Goal: Information Seeking & Learning: Find contact information

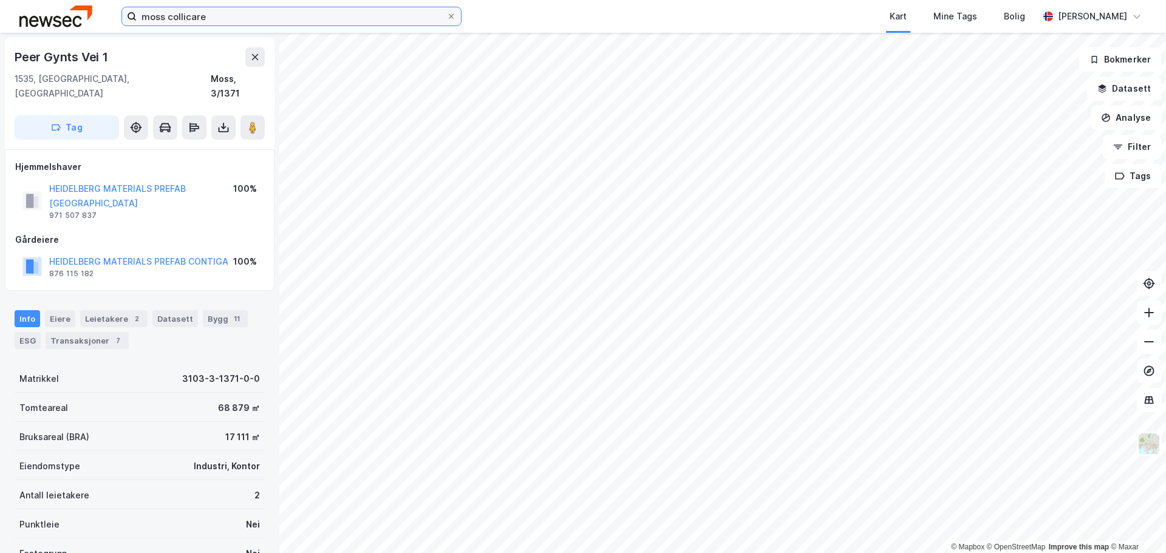
click at [220, 11] on input "moss collicare" at bounding box center [292, 16] width 310 height 18
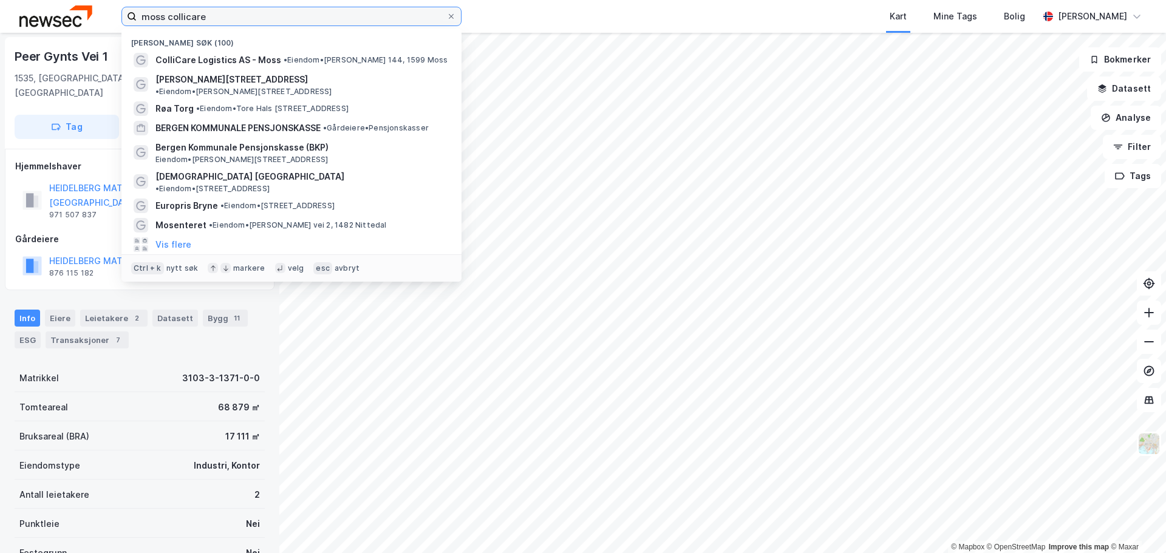
click at [220, 11] on input "moss collicare" at bounding box center [292, 16] width 310 height 18
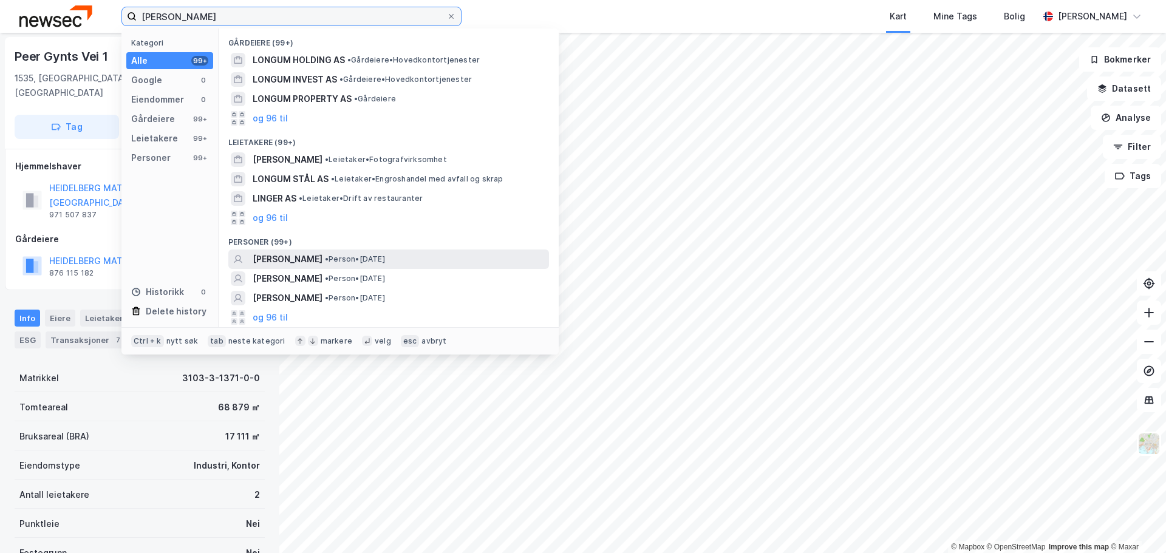
type input "[PERSON_NAME]"
click at [385, 260] on span "• Person • [DATE]" at bounding box center [355, 259] width 60 height 10
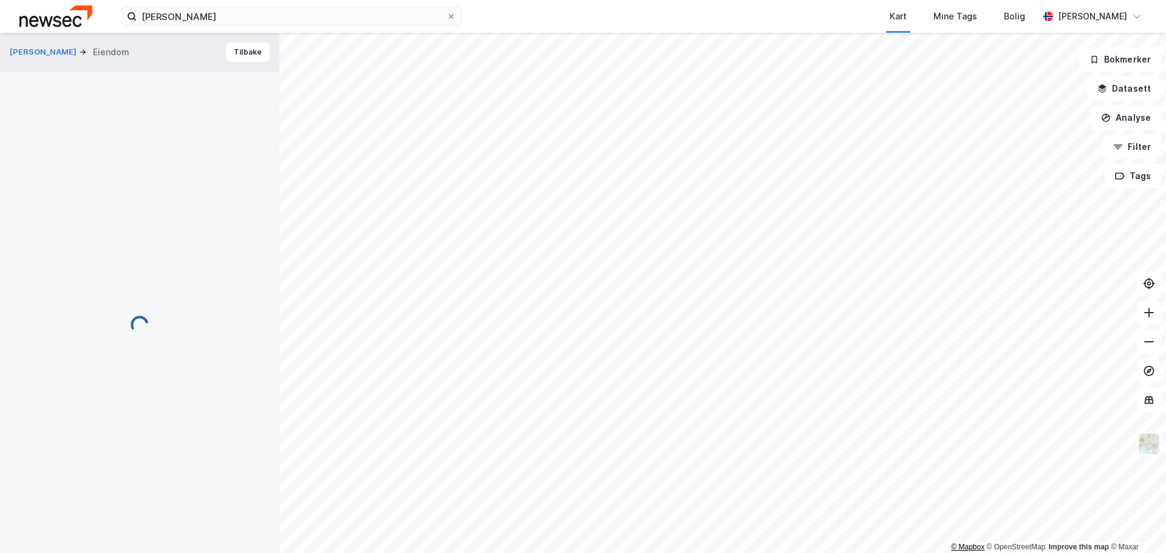
scroll to position [1, 0]
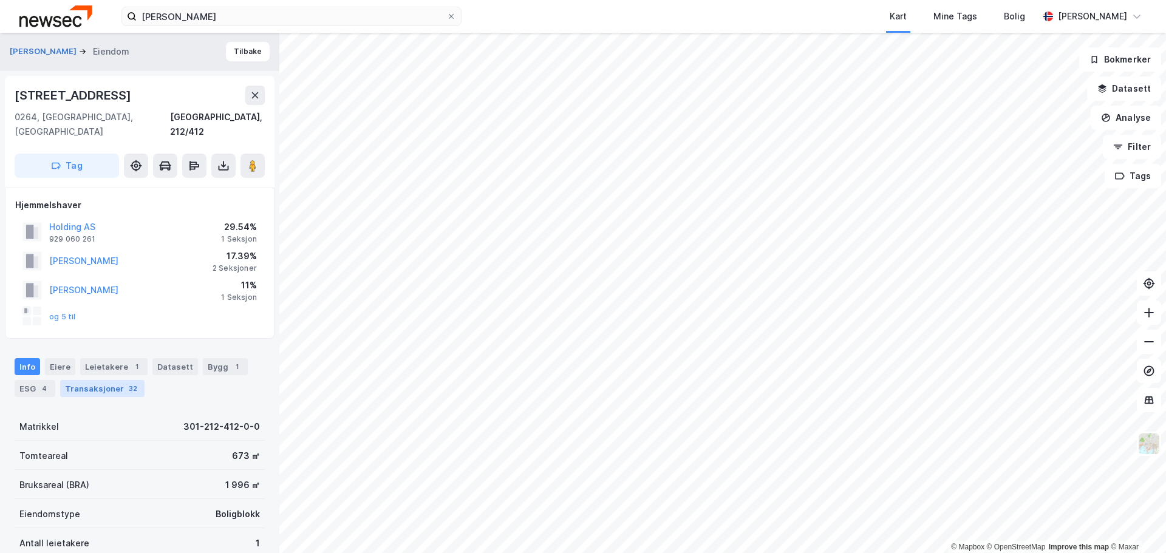
click at [127, 382] on div "32" at bounding box center [132, 388] width 13 height 12
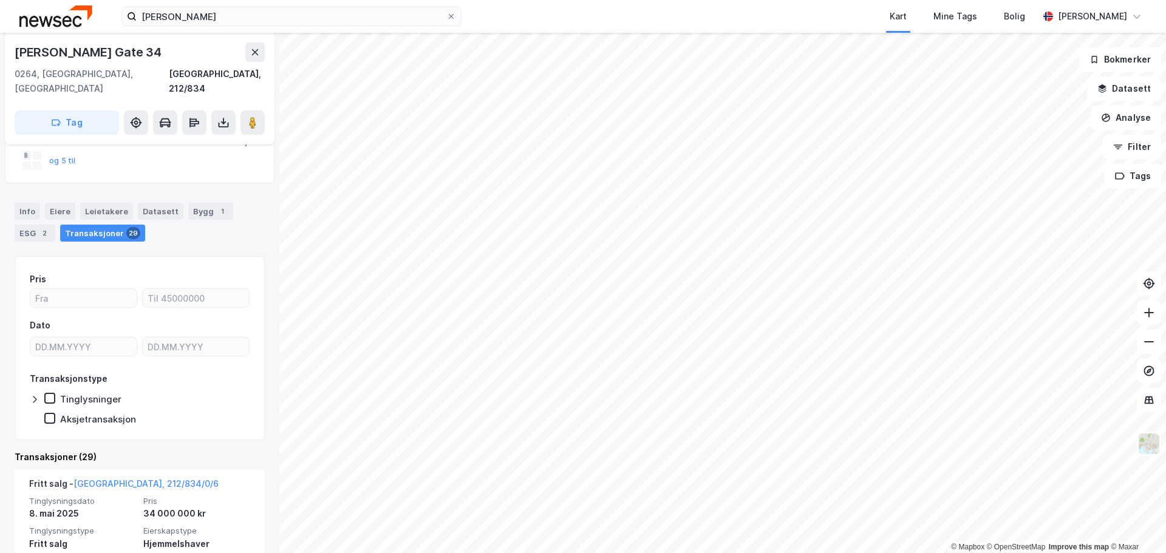
scroll to position [337, 0]
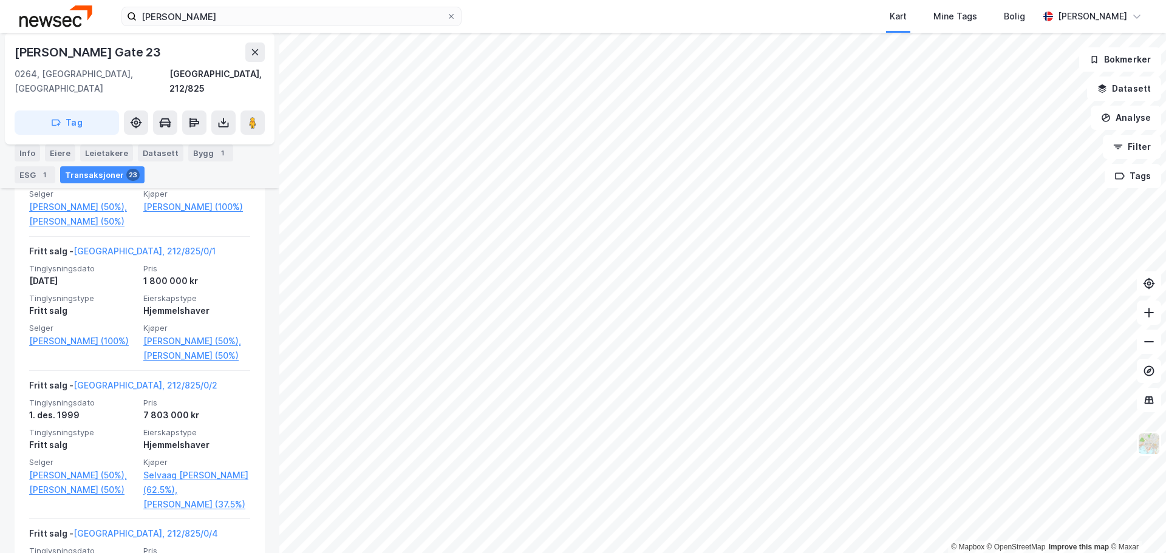
scroll to position [1518, 0]
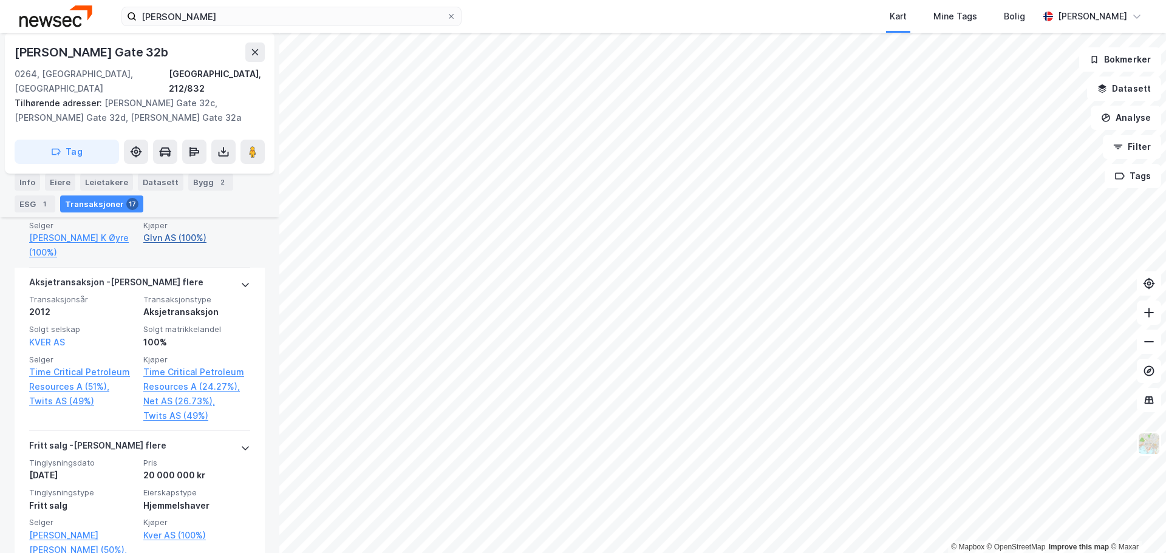
scroll to position [1125, 0]
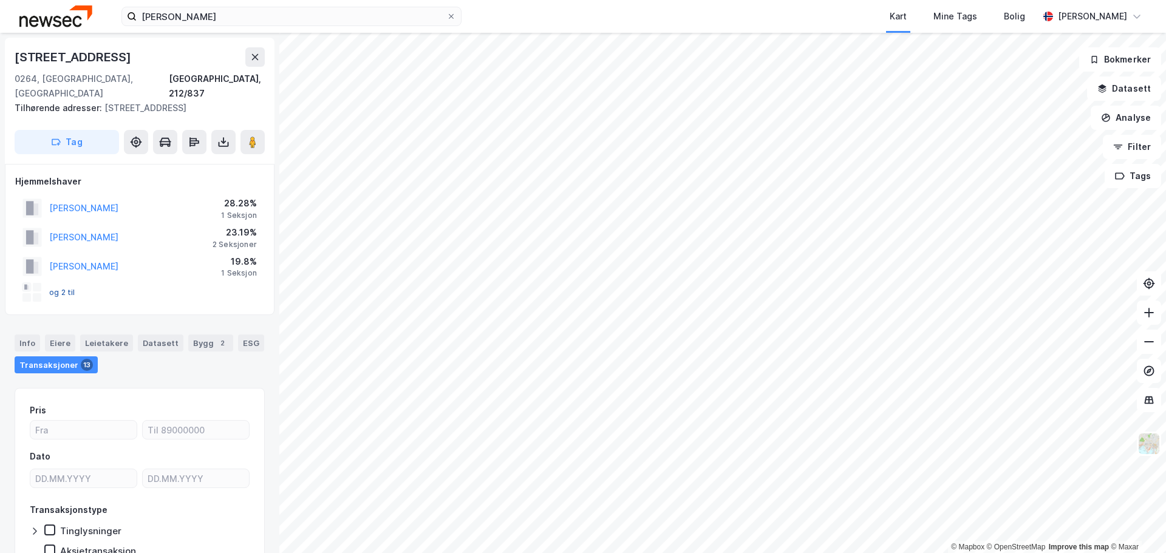
click at [0, 0] on button "og 2 til" at bounding box center [0, 0] width 0 height 0
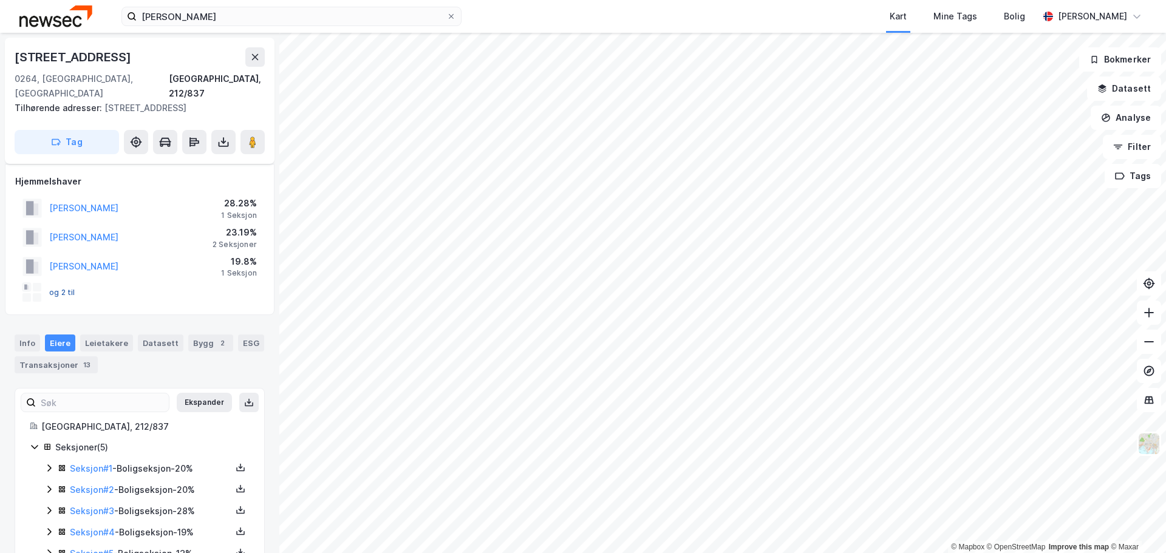
scroll to position [24, 0]
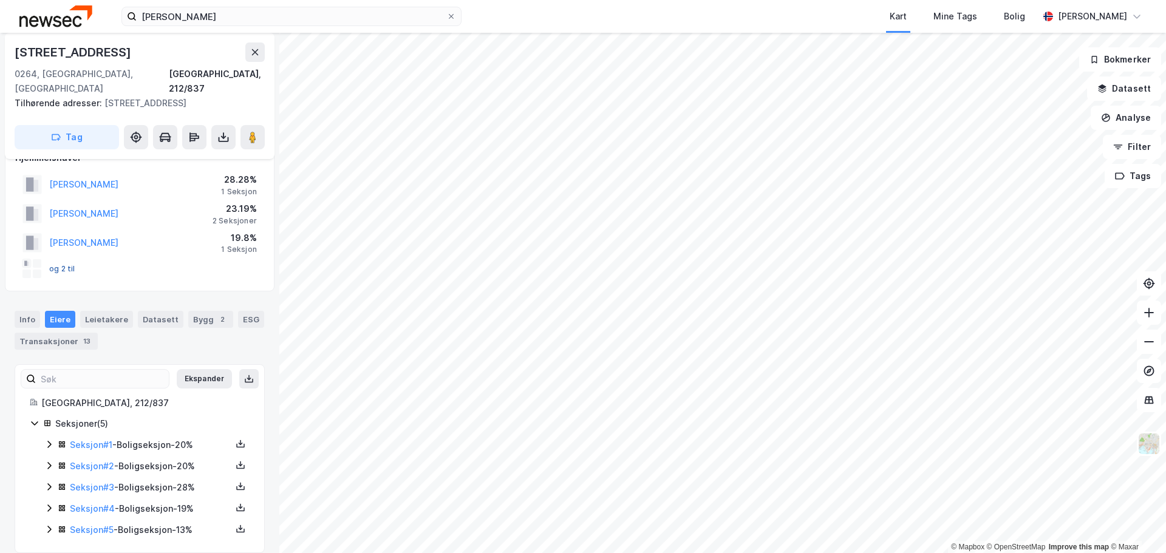
click at [0, 0] on button "og 2 til" at bounding box center [0, 0] width 0 height 0
click at [92, 503] on link "Seksjon # 4" at bounding box center [92, 508] width 45 height 10
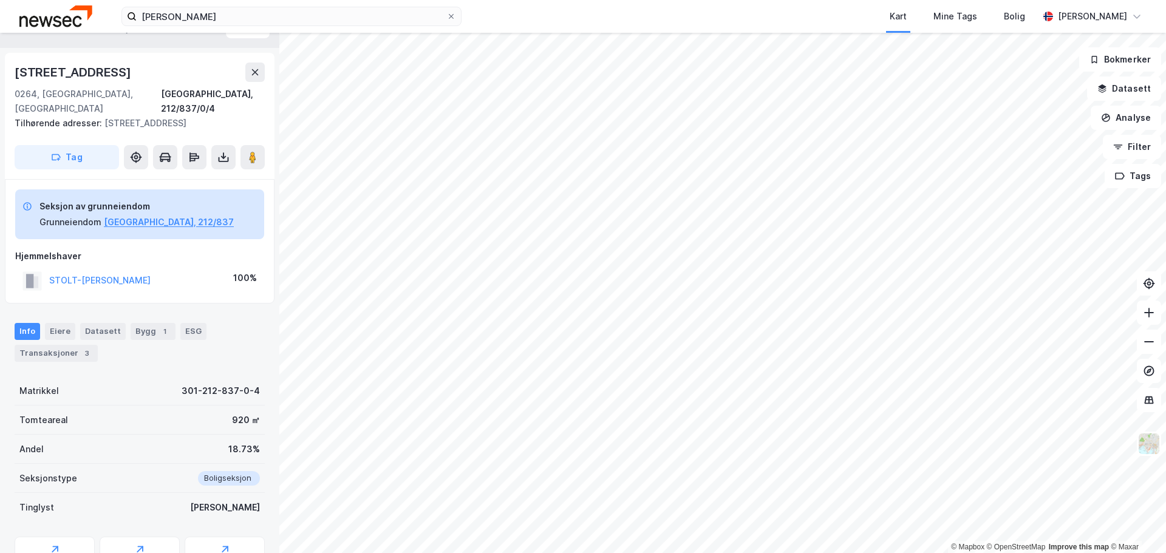
scroll to position [24, 0]
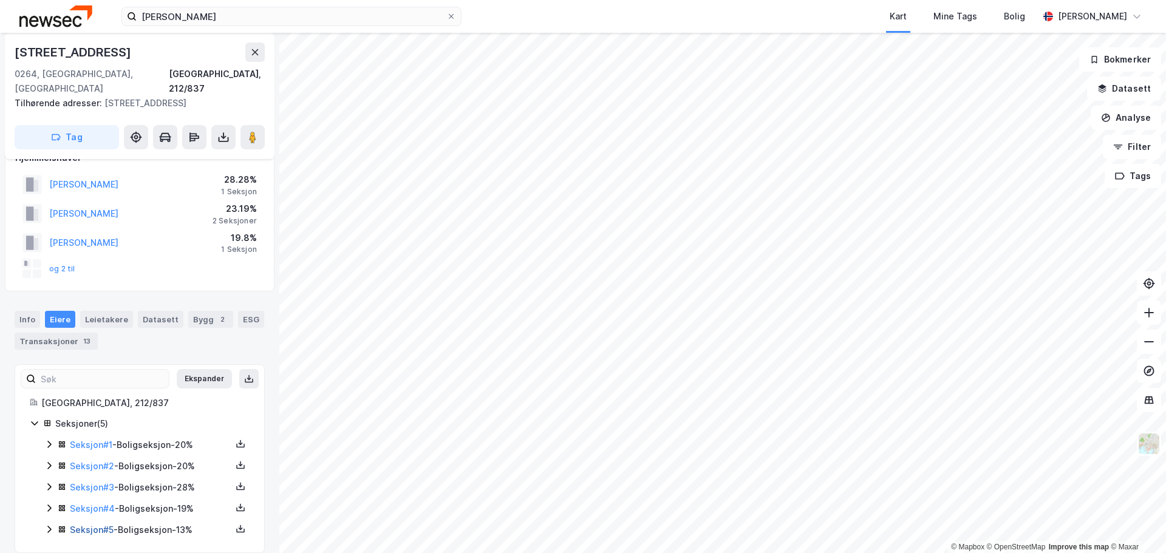
click at [94, 524] on link "Seksjon # 5" at bounding box center [92, 529] width 44 height 10
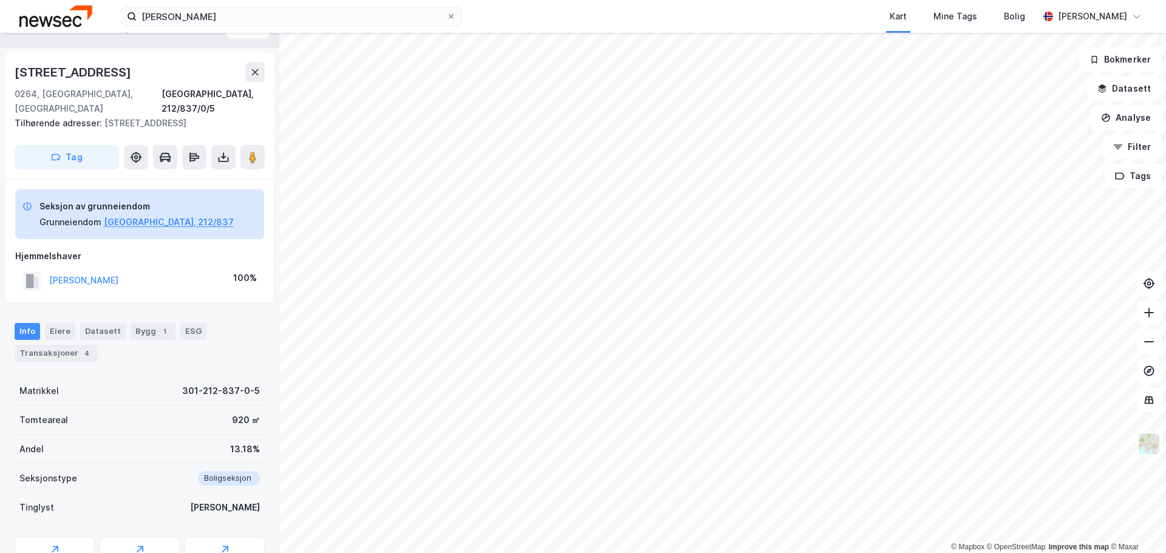
scroll to position [24, 0]
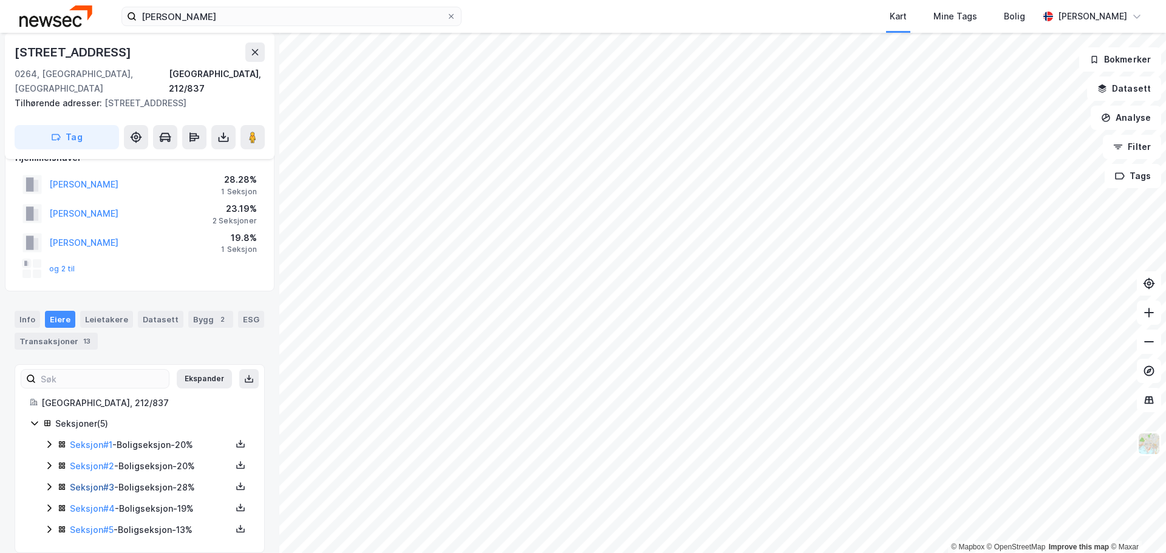
click at [96, 482] on link "Seksjon # 3" at bounding box center [92, 487] width 44 height 10
click at [97, 461] on link "Seksjon # 2" at bounding box center [92, 466] width 44 height 10
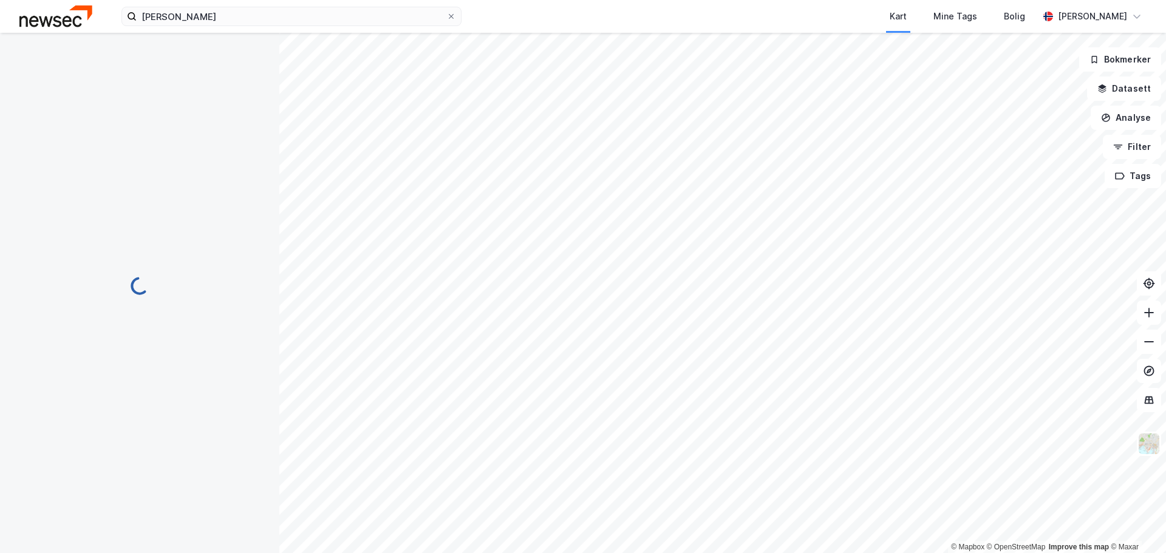
scroll to position [24, 0]
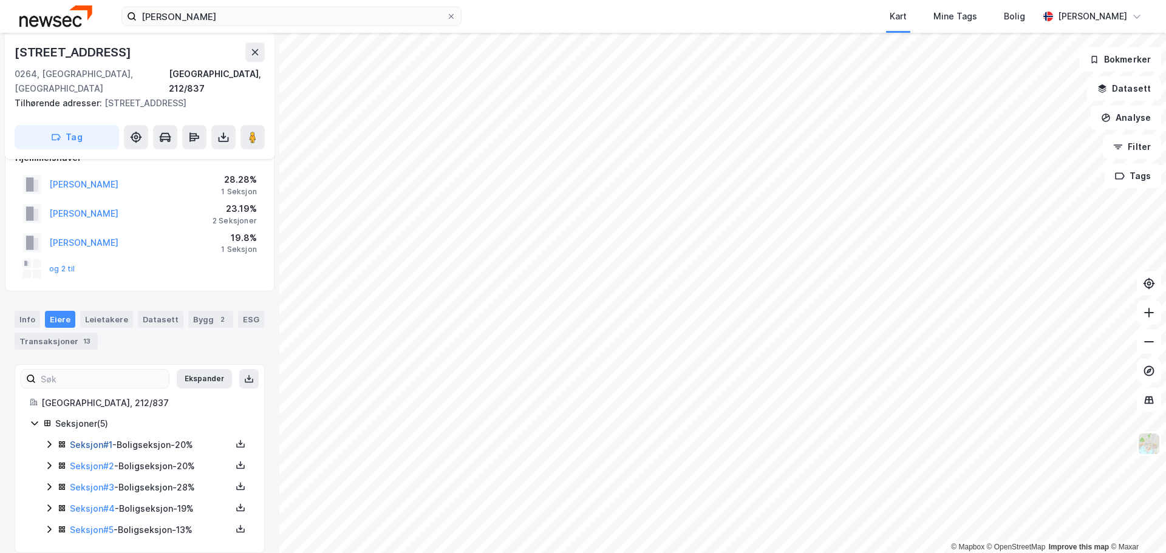
click at [98, 439] on link "Seksjon # 1" at bounding box center [91, 444] width 42 height 10
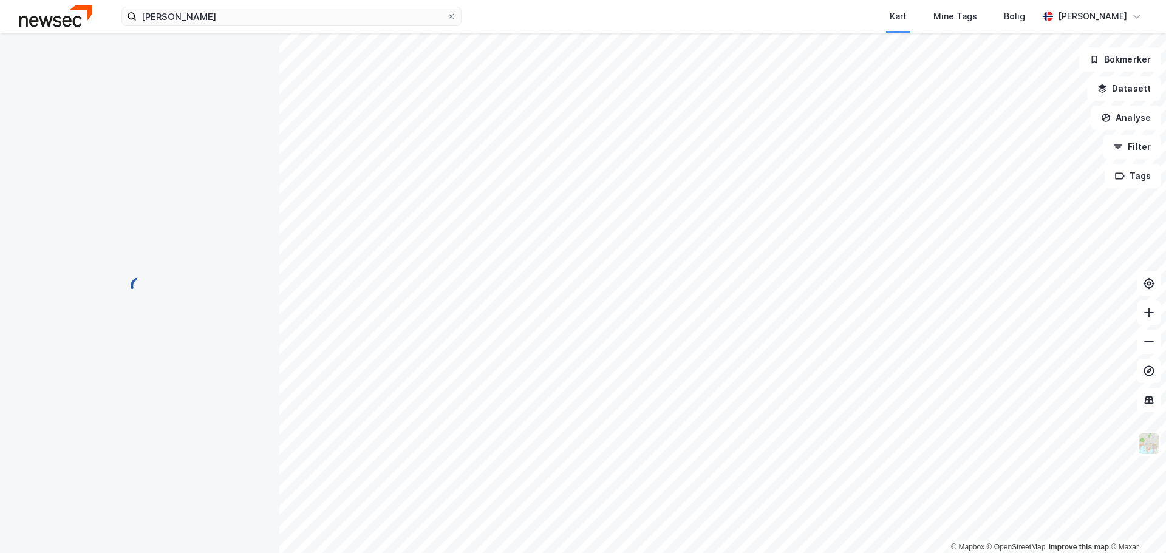
scroll to position [24, 0]
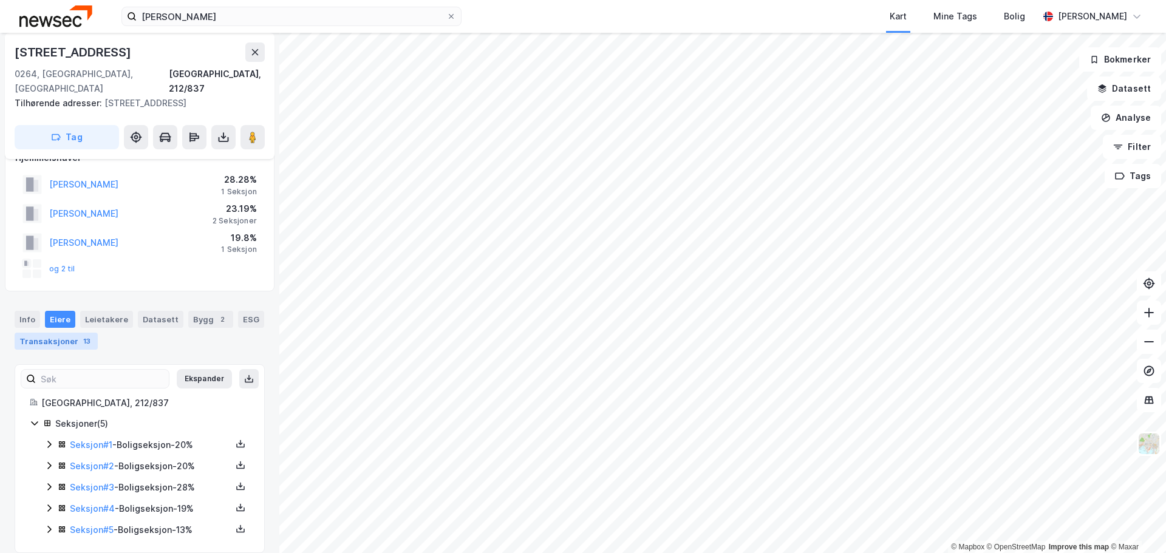
click at [89, 333] on div "Transaksjoner 13" at bounding box center [56, 341] width 83 height 17
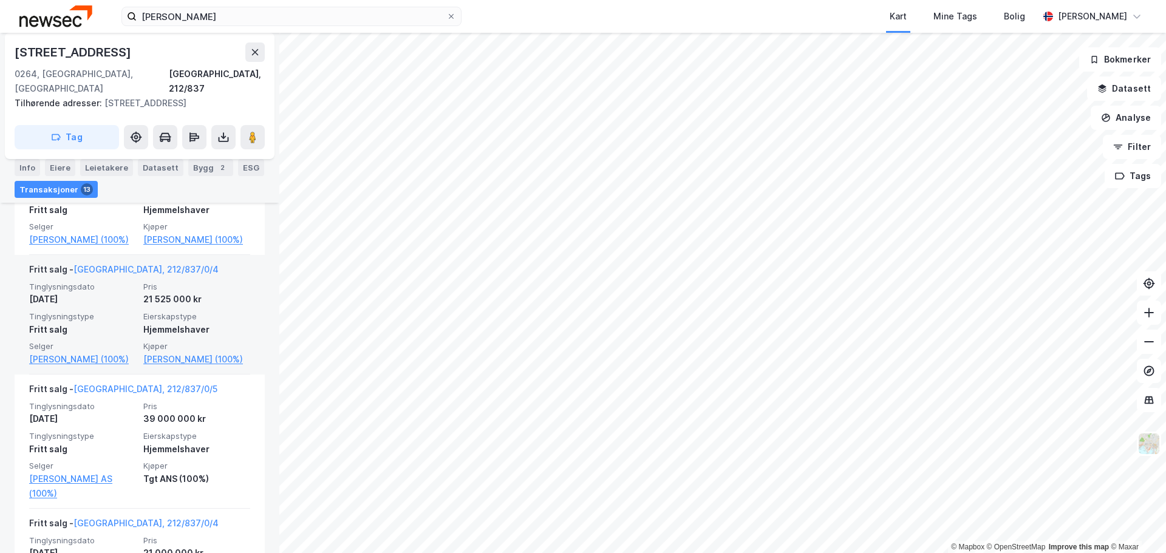
scroll to position [655, 0]
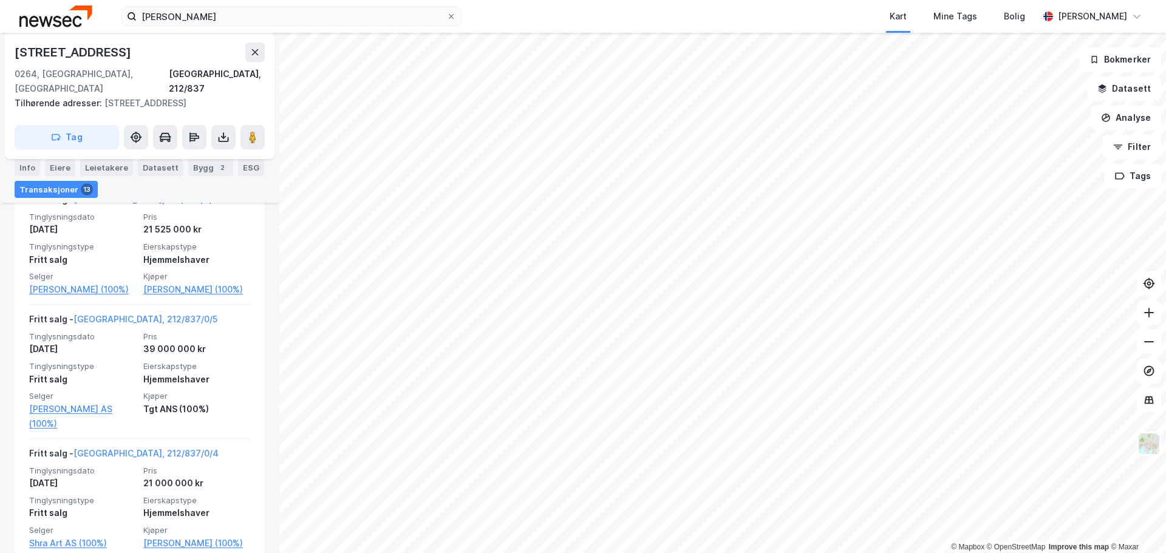
drag, startPoint x: 125, startPoint y: 54, endPoint x: 18, endPoint y: 53, distance: 107.4
click at [18, 53] on div "[STREET_ADDRESS]" at bounding box center [140, 51] width 250 height 19
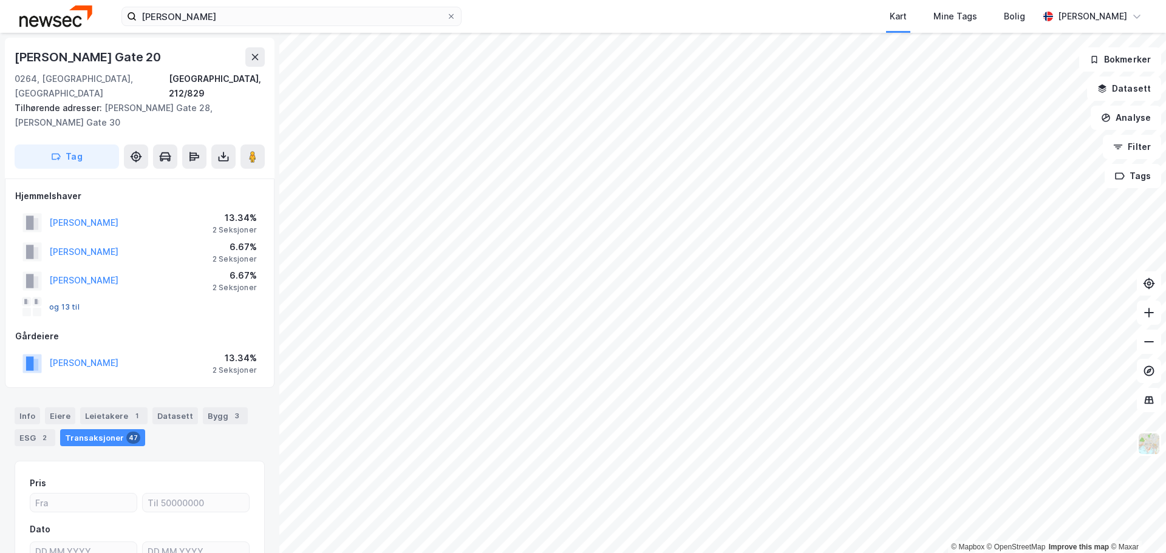
click at [0, 0] on button "og 13 til" at bounding box center [0, 0] width 0 height 0
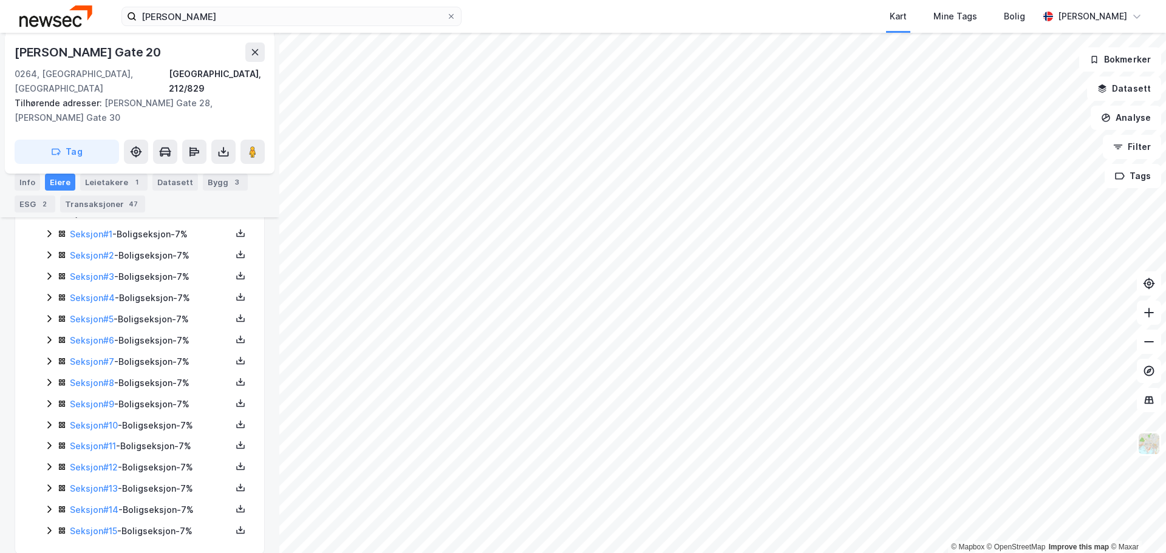
scroll to position [308, 0]
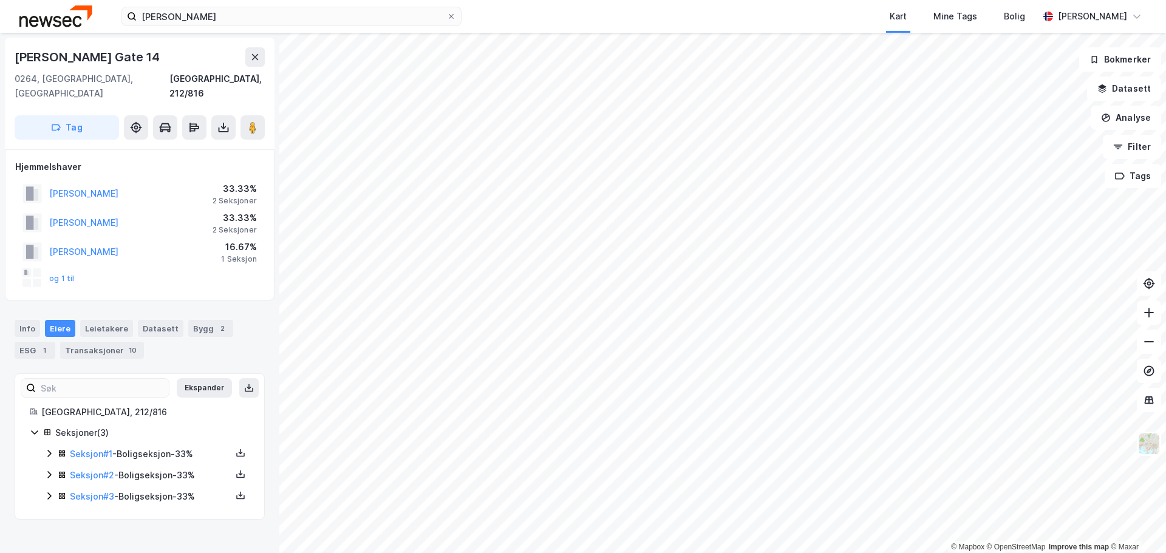
scroll to position [2, 0]
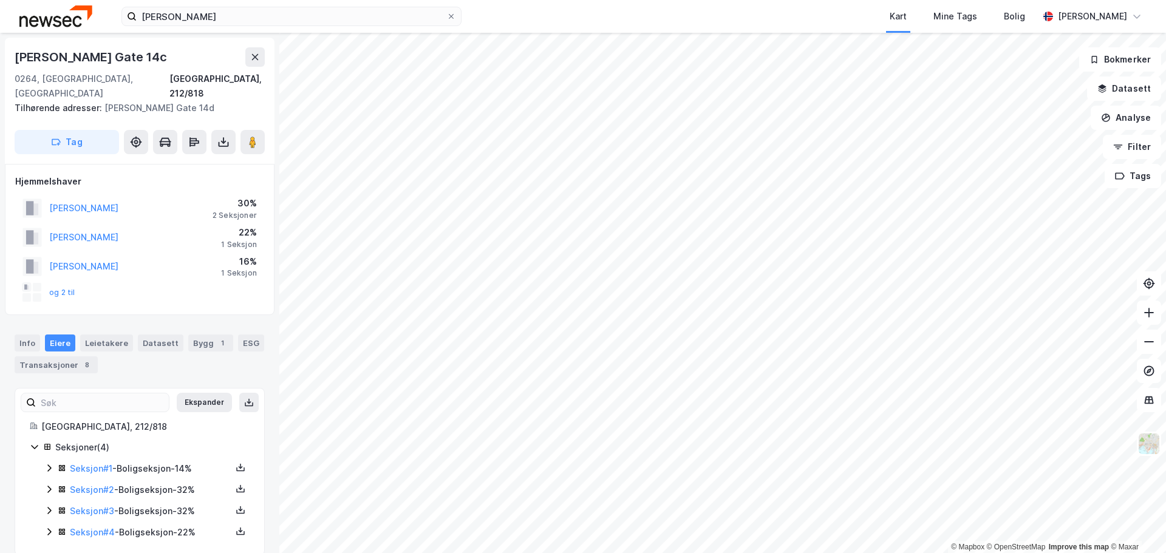
scroll to position [2, 0]
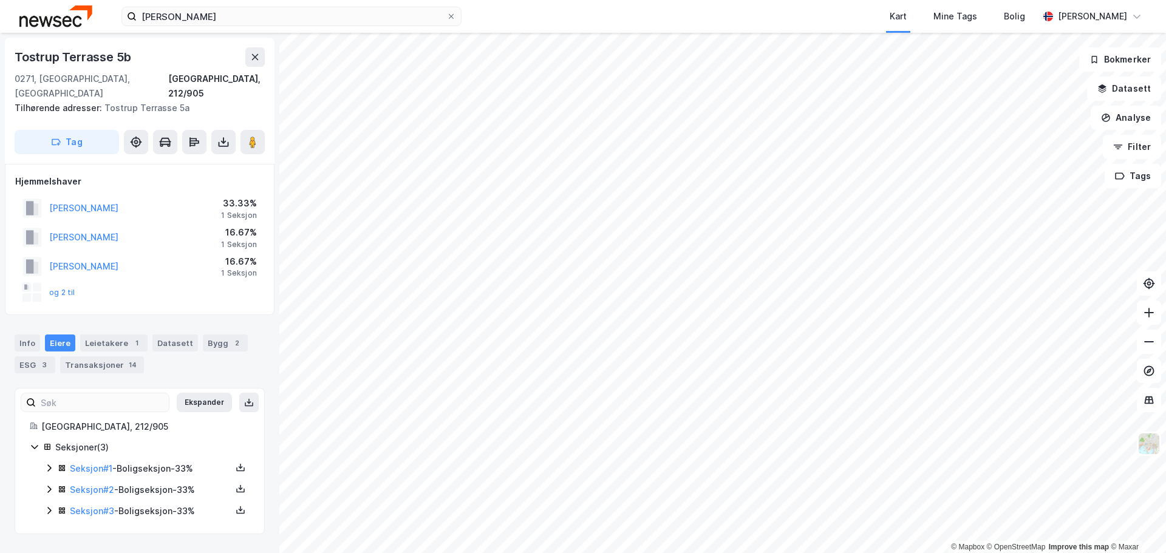
scroll to position [2, 0]
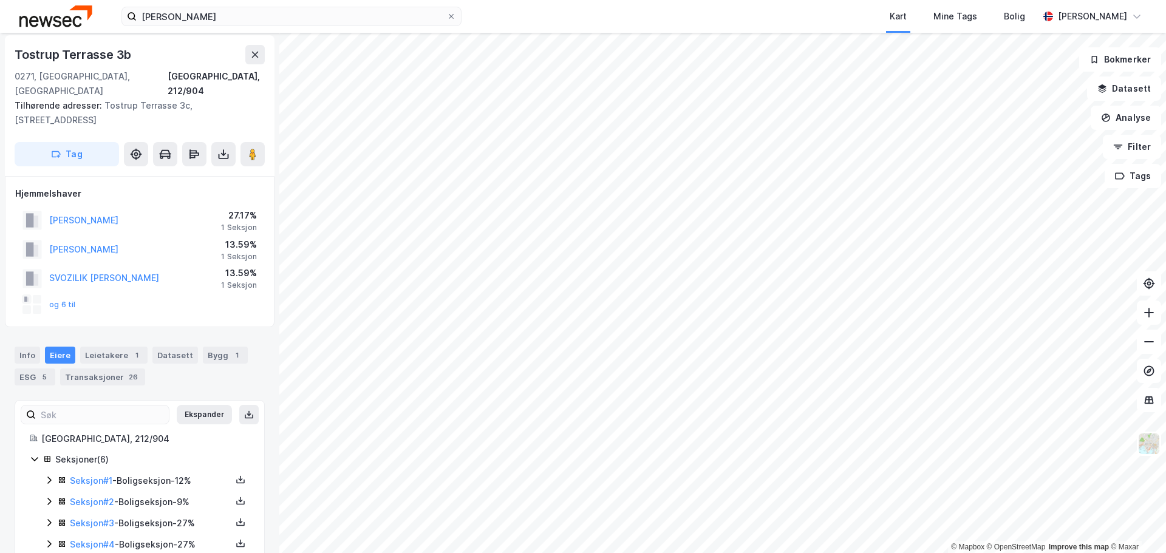
scroll to position [2, 0]
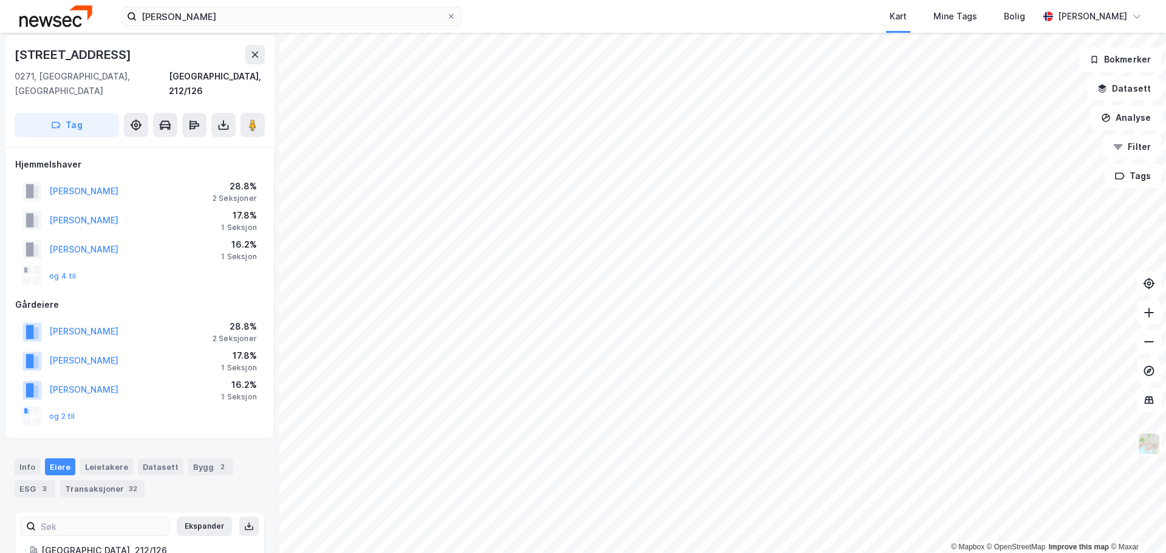
scroll to position [2, 0]
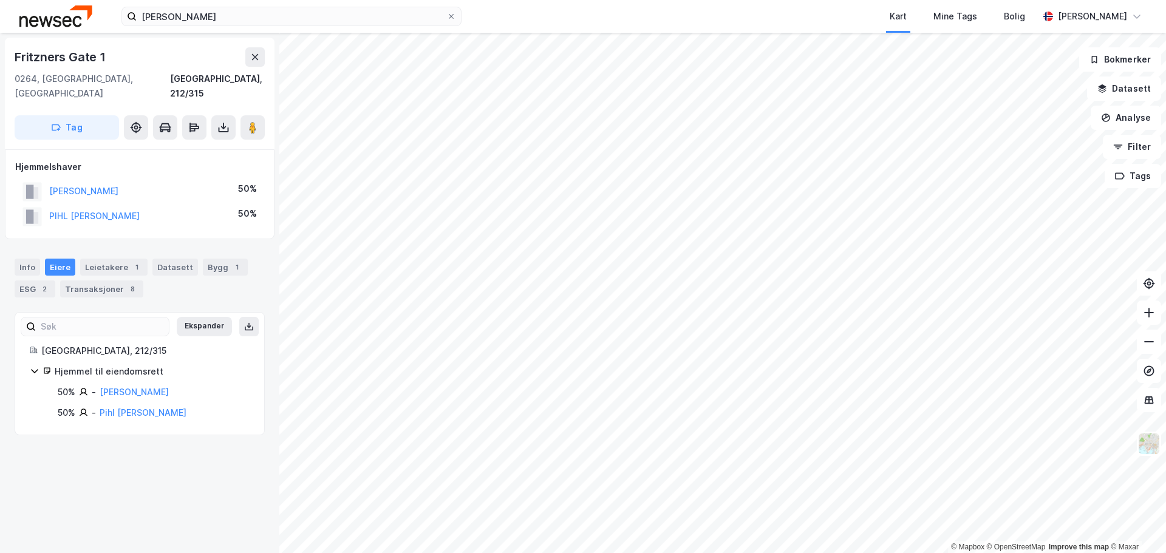
drag, startPoint x: 185, startPoint y: 401, endPoint x: 97, endPoint y: 401, distance: 88.0
click at [97, 405] on div "50% - Pihl [PERSON_NAME]" at bounding box center [154, 412] width 192 height 15
click at [93, 280] on div "Transaksjoner 8" at bounding box center [101, 288] width 83 height 17
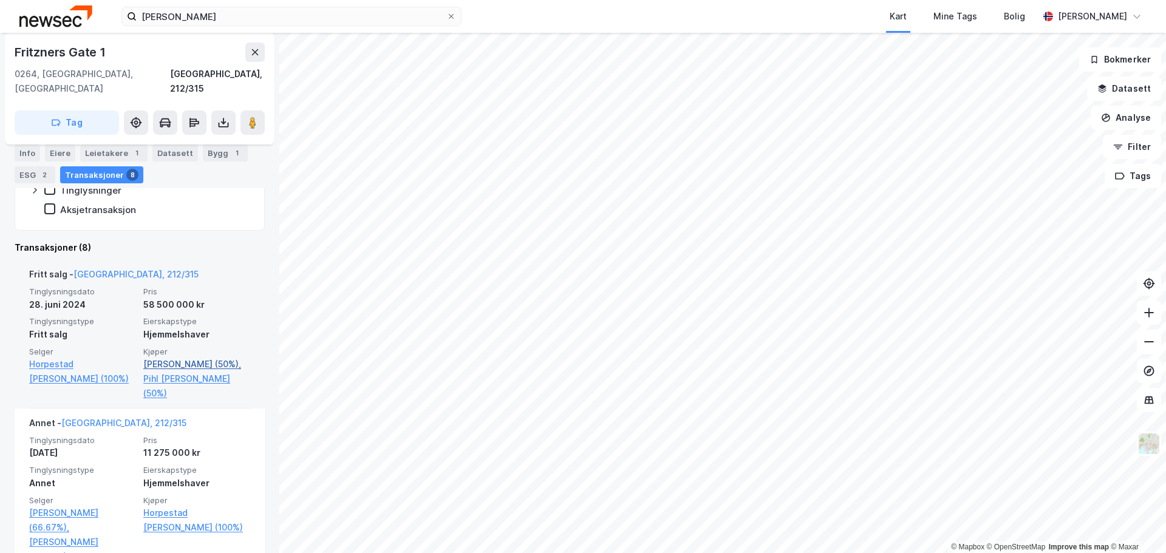
scroll to position [304, 0]
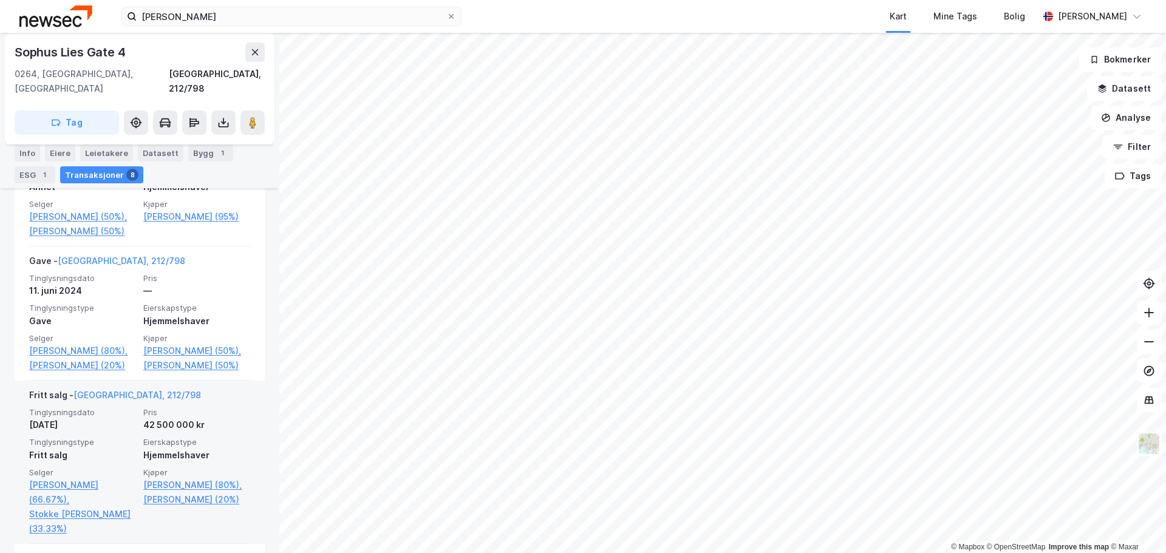
scroll to position [486, 0]
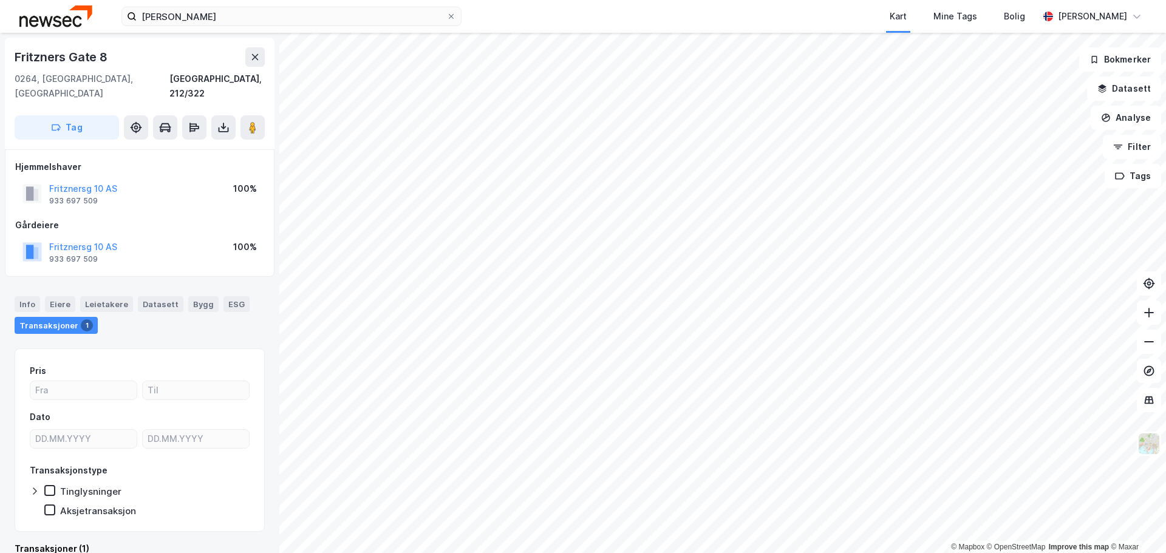
scroll to position [1, 0]
click at [0, 0] on button "Fritznersg 10 AS" at bounding box center [0, 0] width 0 height 0
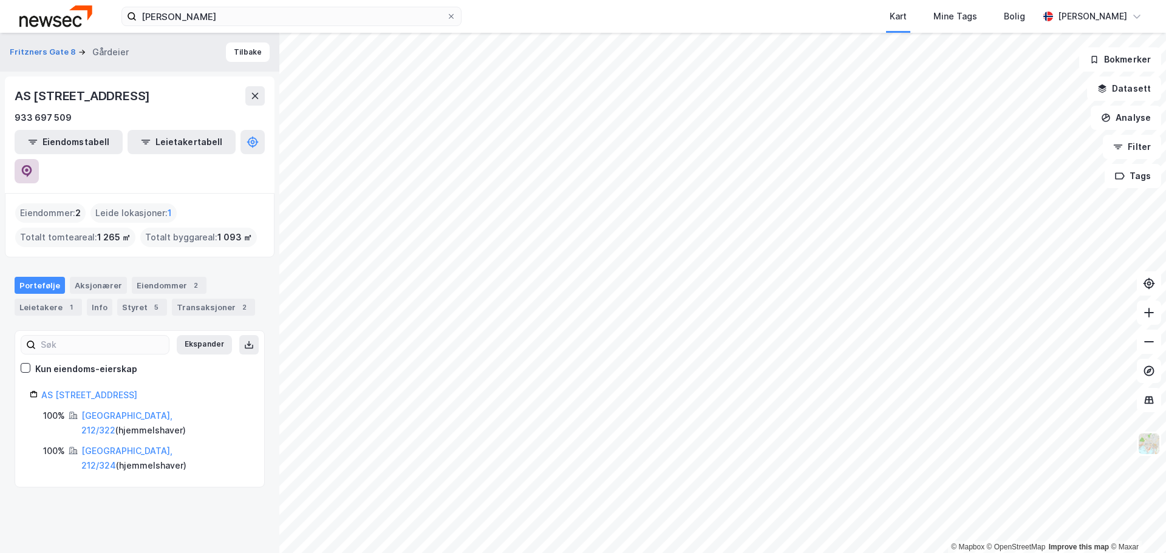
click at [33, 165] on icon at bounding box center [27, 171] width 12 height 12
